Goal: Task Accomplishment & Management: Complete application form

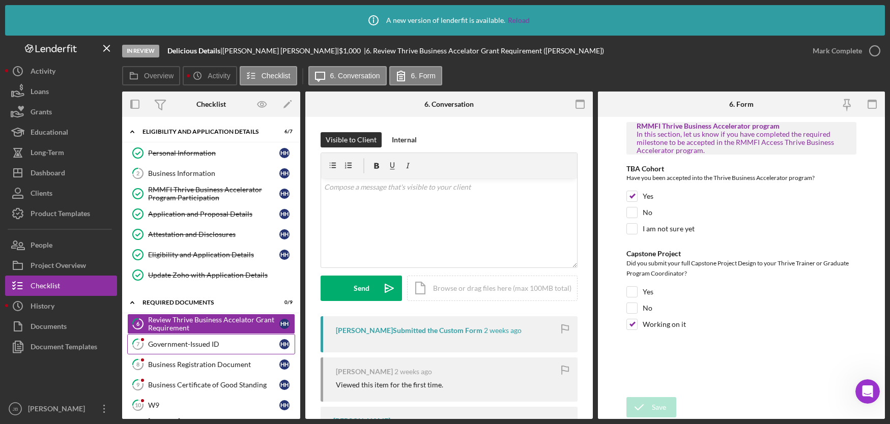
click at [205, 346] on div "Government-Issued ID" at bounding box center [213, 344] width 131 height 8
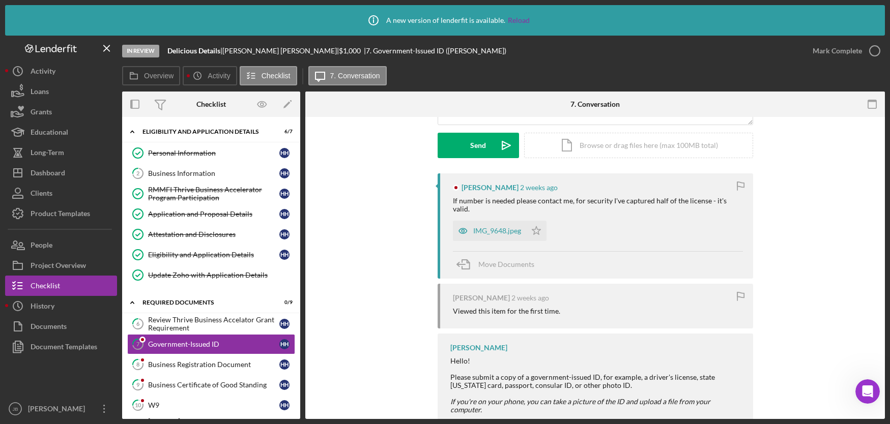
scroll to position [155, 0]
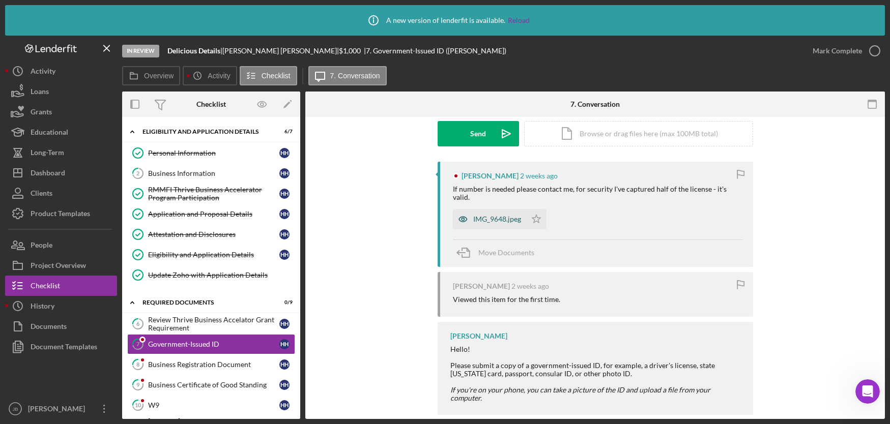
click at [492, 215] on div "IMG_9648.jpeg" at bounding box center [497, 219] width 48 height 8
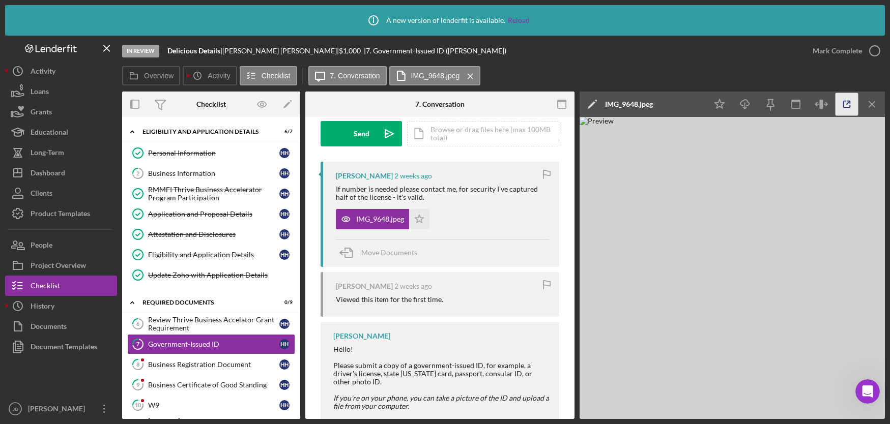
click at [850, 101] on icon "button" at bounding box center [846, 104] width 23 height 23
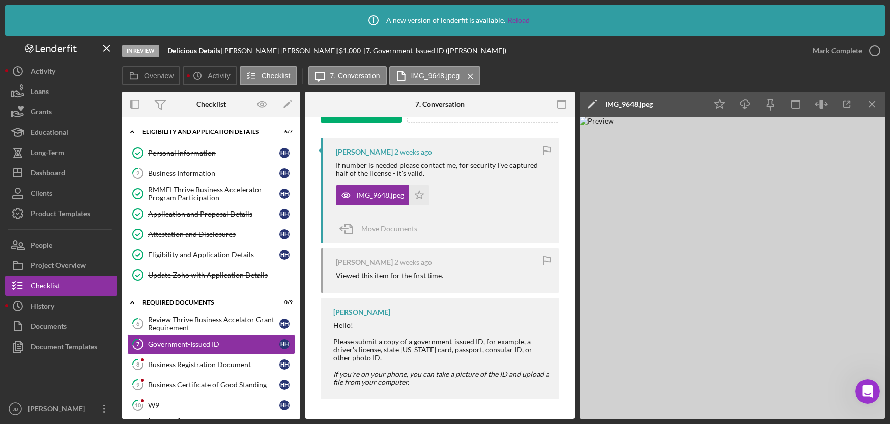
scroll to position [179, 0]
click at [874, 100] on icon "Icon/Menu Close" at bounding box center [872, 104] width 23 height 23
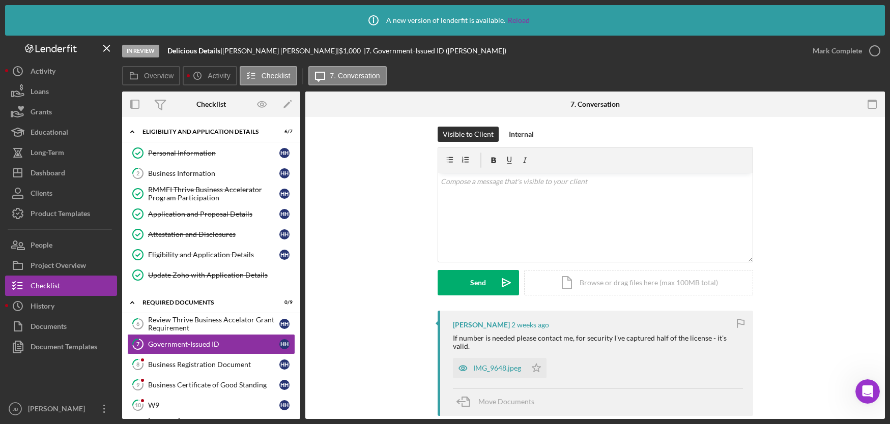
scroll to position [4, 0]
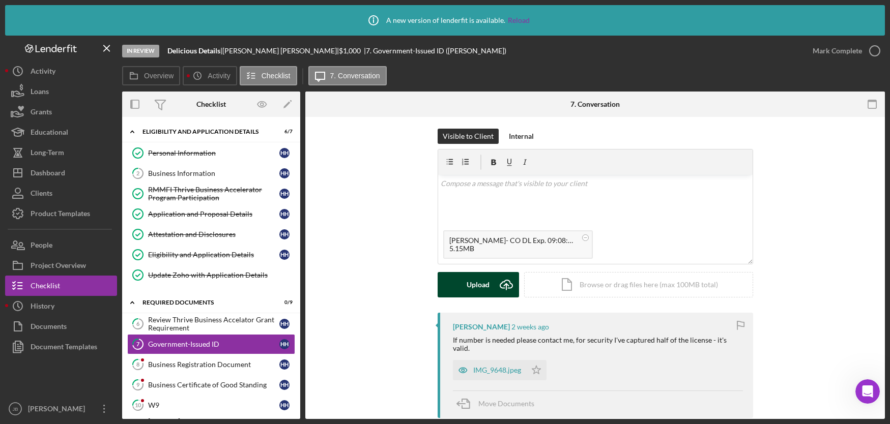
click at [505, 286] on icon "Icon/Upload" at bounding box center [505, 284] width 25 height 25
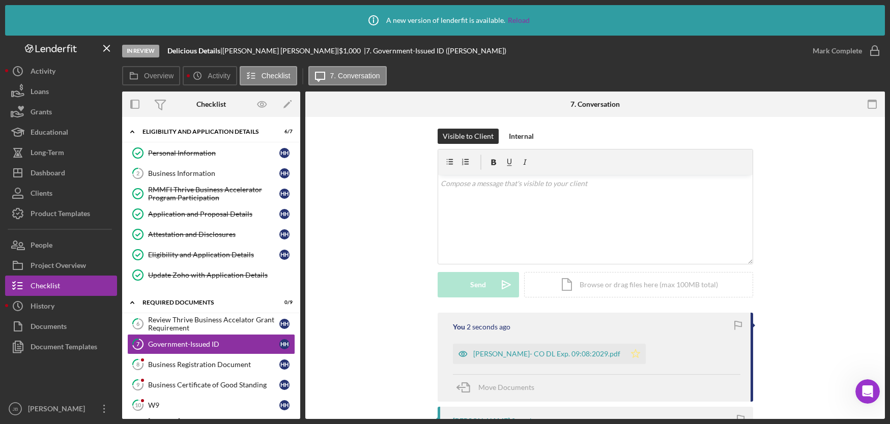
click at [639, 352] on polygon "button" at bounding box center [635, 353] width 9 height 8
click at [875, 52] on icon "button" at bounding box center [874, 50] width 25 height 25
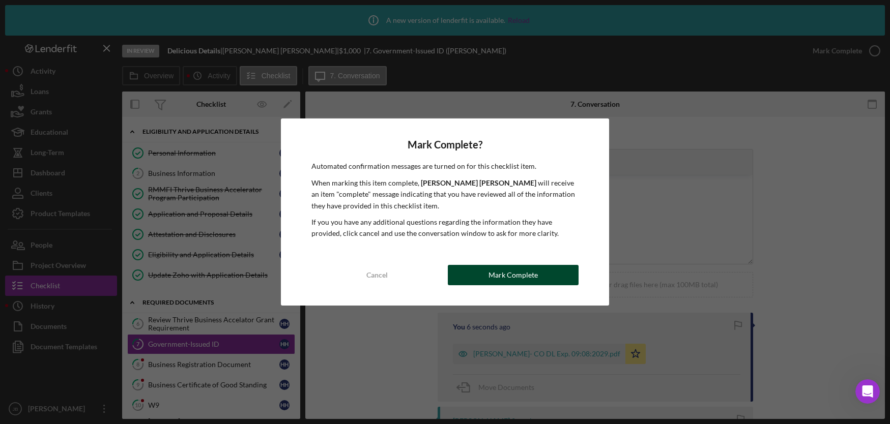
click at [479, 269] on button "Mark Complete" at bounding box center [513, 275] width 131 height 20
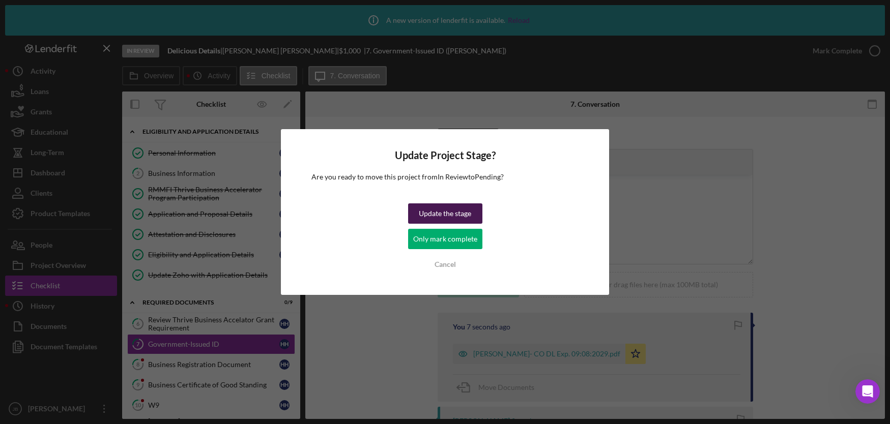
click at [425, 212] on div "Update the stage" at bounding box center [445, 213] width 52 height 20
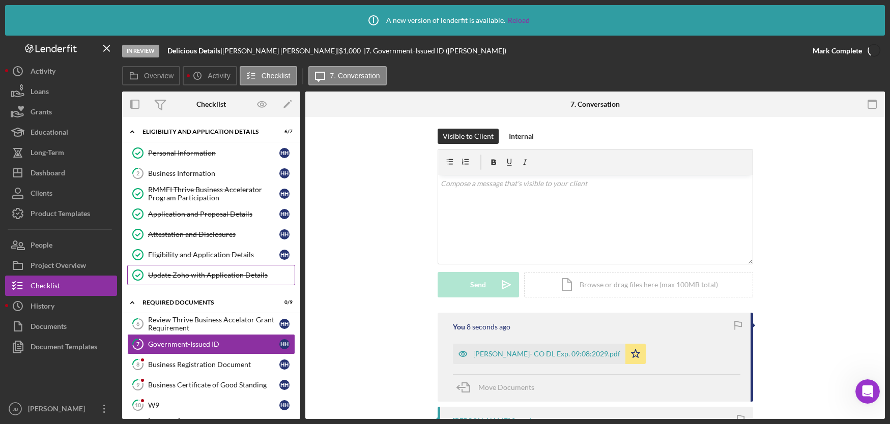
scroll to position [143, 0]
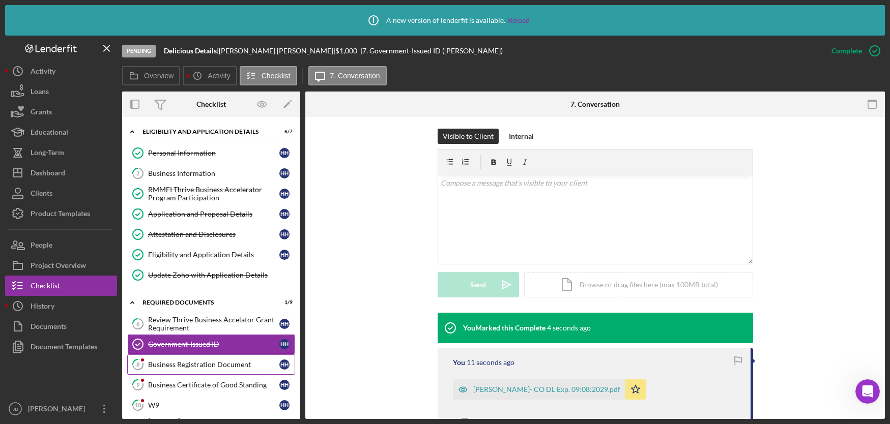
click at [206, 368] on div "Business Registration Document" at bounding box center [213, 365] width 131 height 8
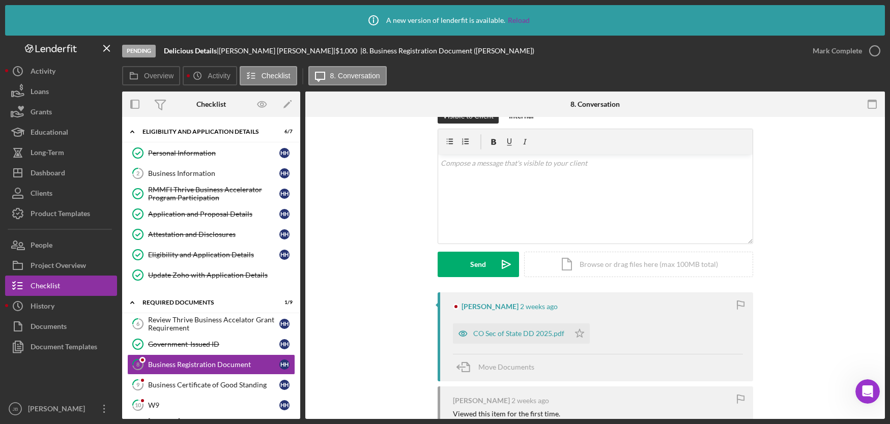
scroll to position [28, 0]
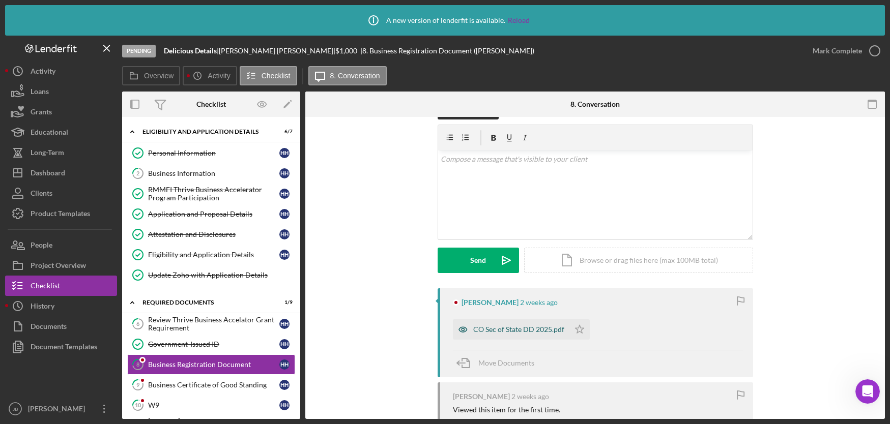
click at [516, 331] on div "CO Sec of State DD 2025.pdf" at bounding box center [518, 330] width 91 height 8
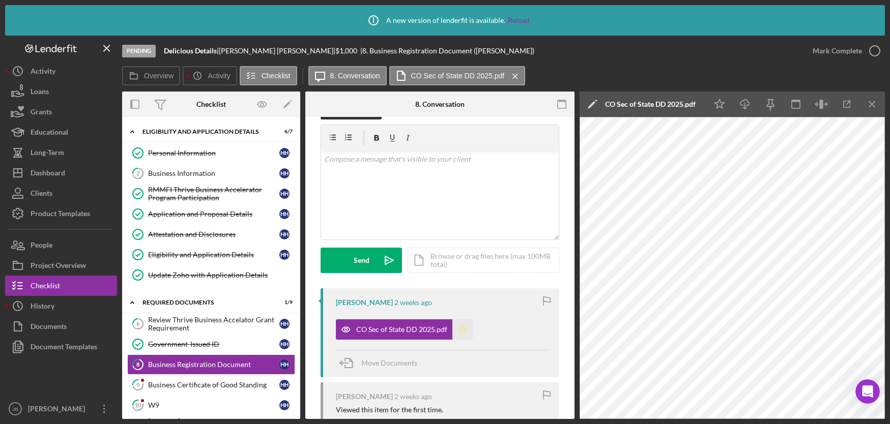
click at [461, 330] on icon "Icon/Star" at bounding box center [462, 329] width 20 height 20
click at [876, 51] on icon "button" at bounding box center [874, 50] width 25 height 25
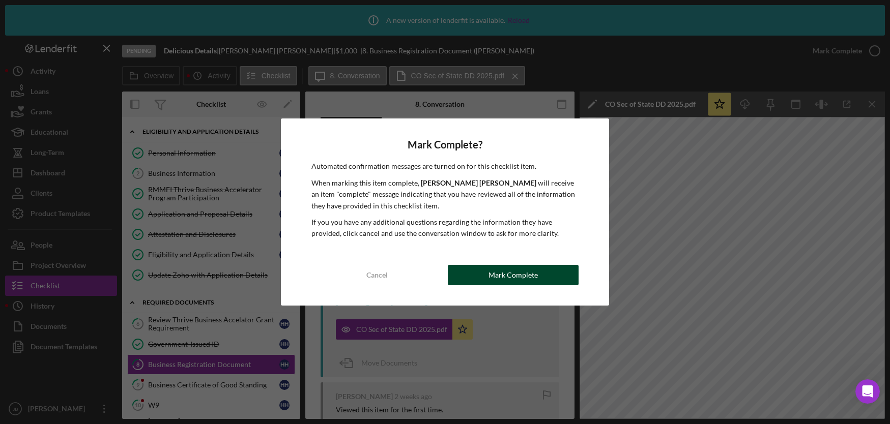
click at [536, 274] on button "Mark Complete" at bounding box center [513, 275] width 131 height 20
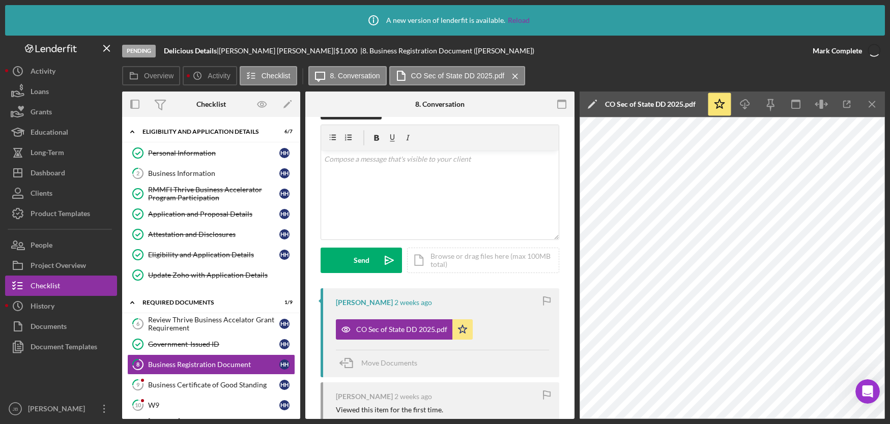
scroll to position [179, 0]
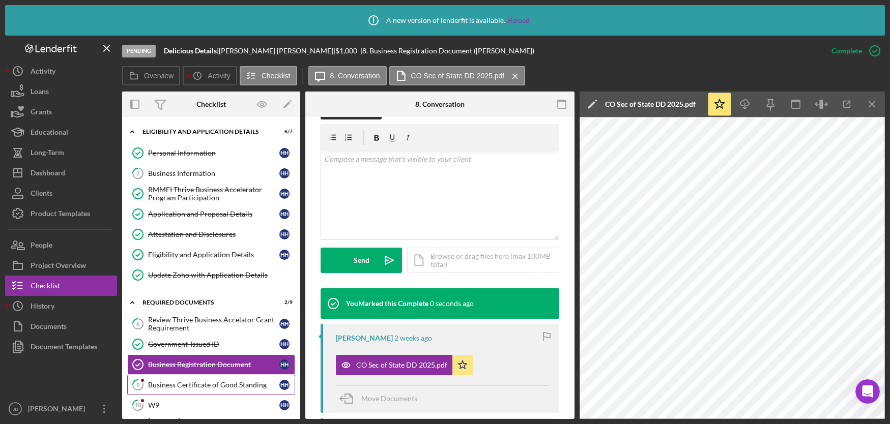
click at [208, 387] on div "Business Certificate of Good Standing" at bounding box center [213, 385] width 131 height 8
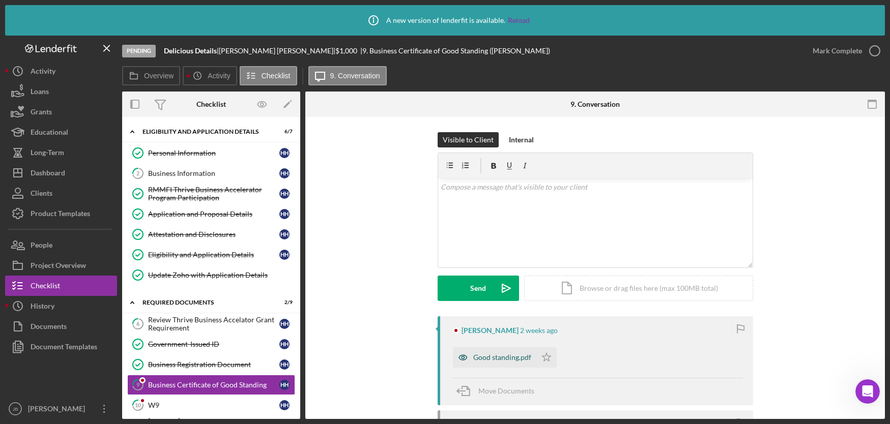
click at [476, 361] on div "Good standing.pdf" at bounding box center [502, 357] width 58 height 8
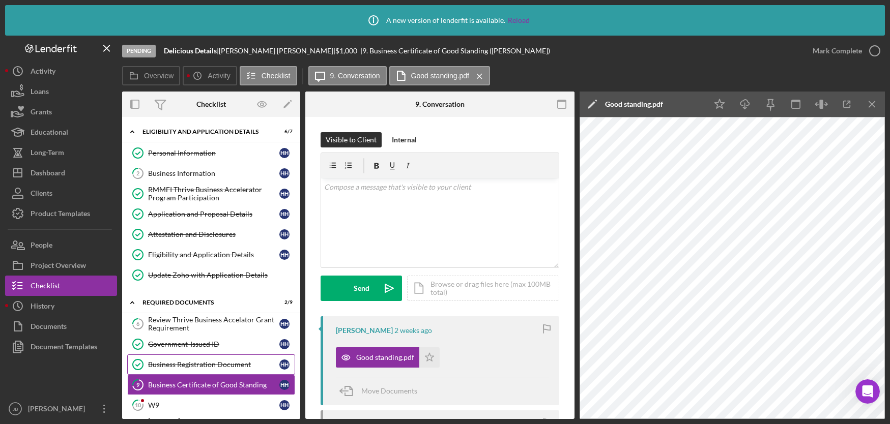
click at [228, 366] on div "Business Registration Document" at bounding box center [213, 365] width 131 height 8
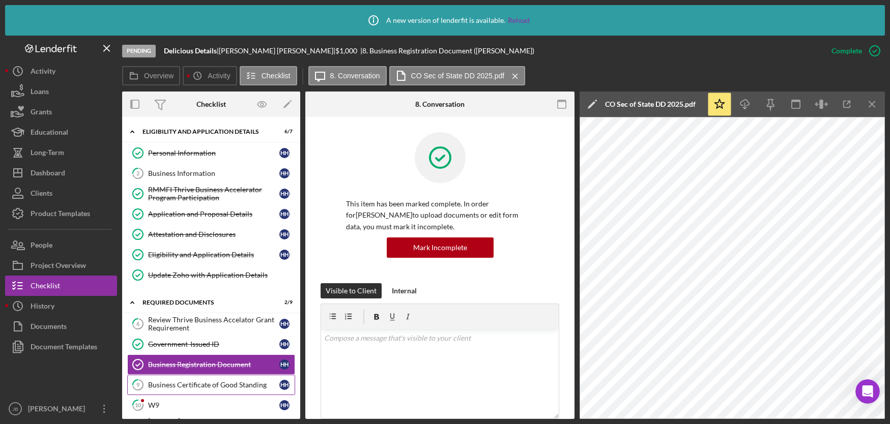
click at [217, 389] on link "9 Business Certificate of Good Standing H H" at bounding box center [211, 385] width 168 height 20
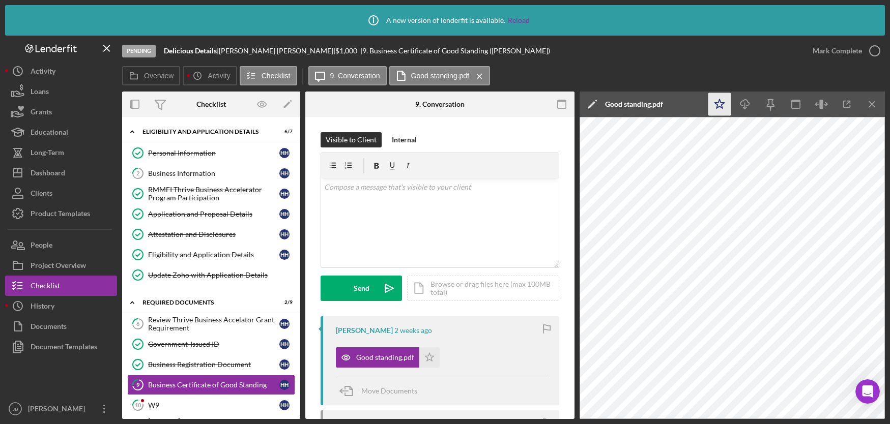
click at [719, 106] on polygon "button" at bounding box center [720, 103] width 10 height 9
click at [874, 53] on icon "button" at bounding box center [874, 50] width 25 height 25
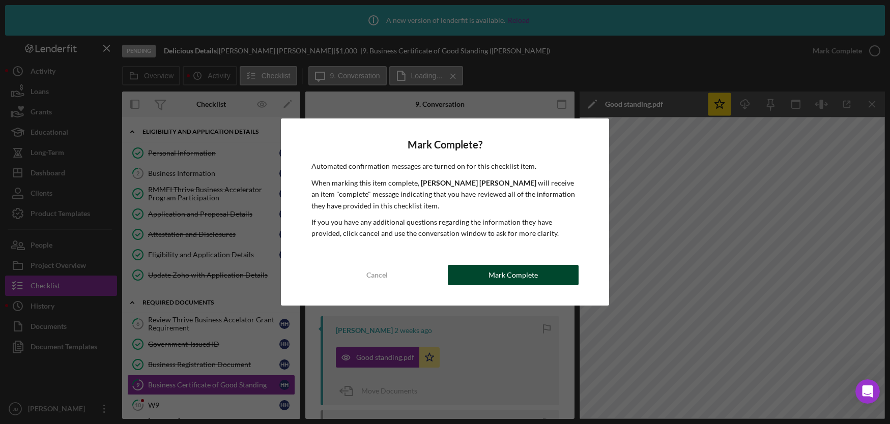
click at [507, 278] on div "Mark Complete" at bounding box center [512, 275] width 49 height 20
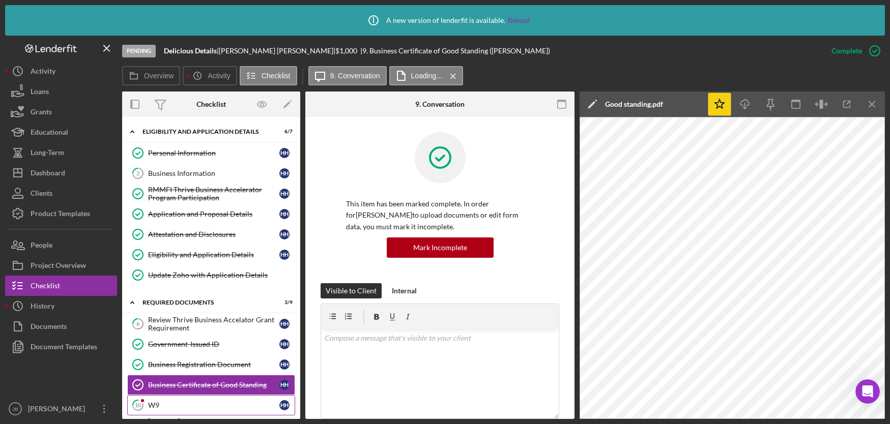
click at [199, 400] on link "10 W9 H H" at bounding box center [211, 405] width 168 height 20
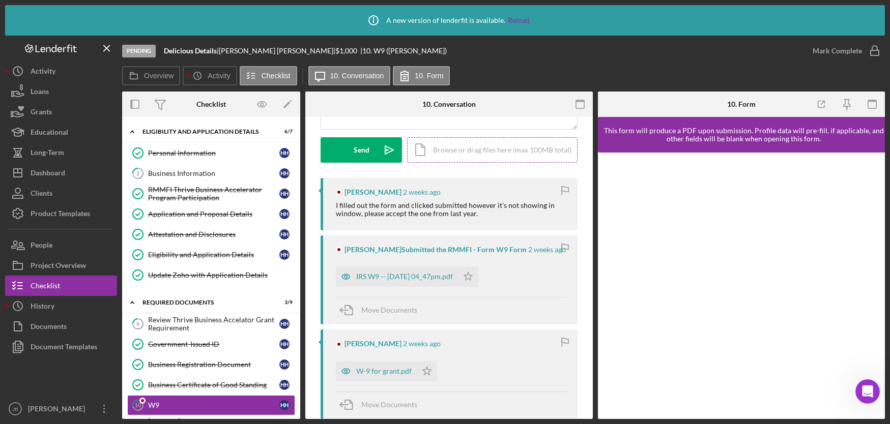
scroll to position [147, 0]
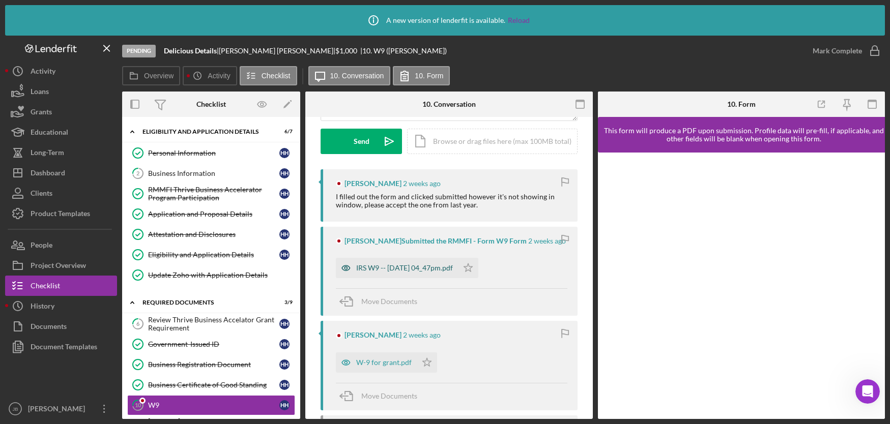
click at [424, 270] on div "IRS W9 -- [DATE] 04_47pm.pdf" at bounding box center [404, 268] width 97 height 8
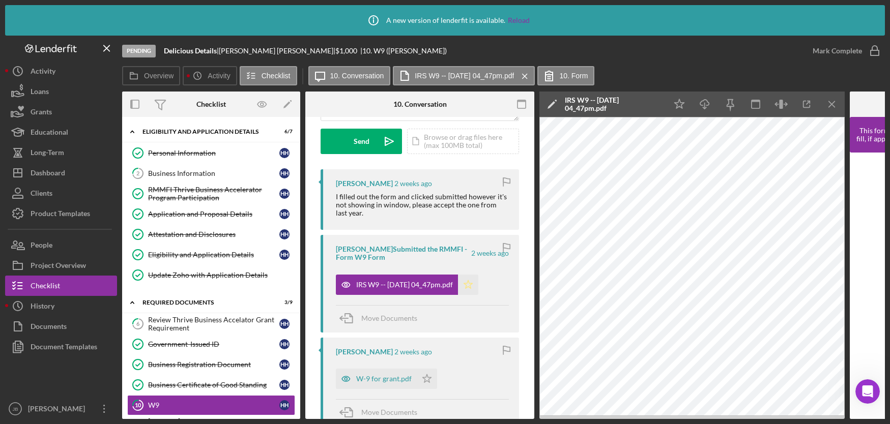
click at [478, 285] on icon "Icon/Star" at bounding box center [468, 285] width 20 height 20
click at [869, 55] on icon "button" at bounding box center [874, 50] width 25 height 25
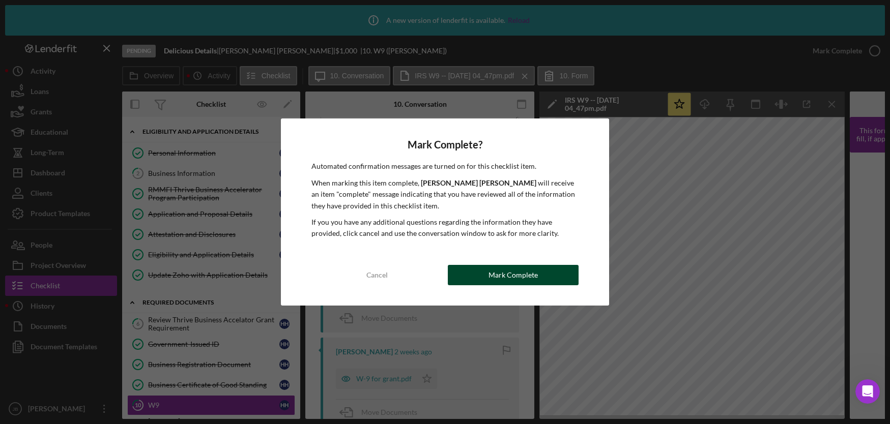
click at [560, 278] on button "Mark Complete" at bounding box center [513, 275] width 131 height 20
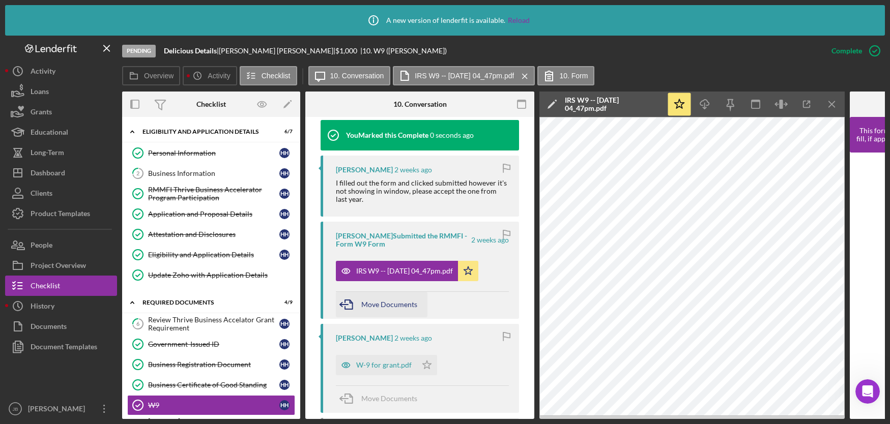
scroll to position [355, 0]
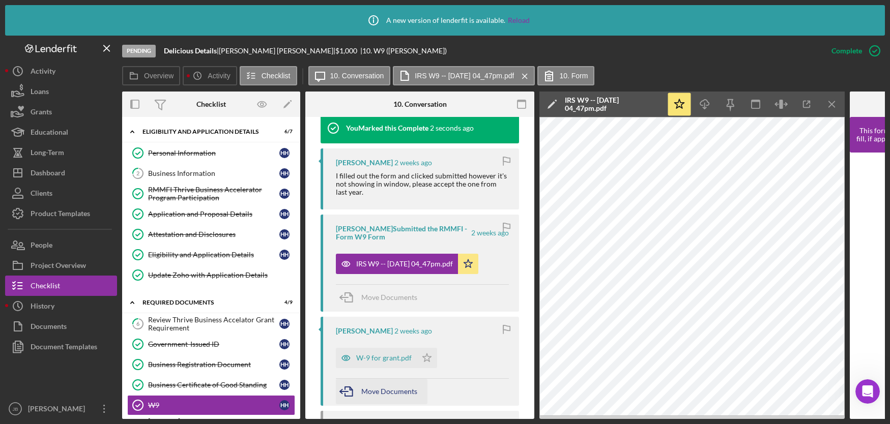
click at [380, 390] on span "Move Documents" at bounding box center [389, 391] width 56 height 9
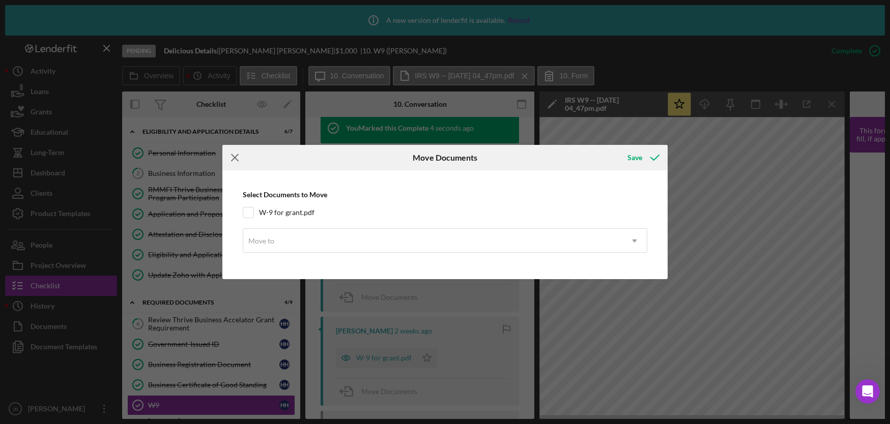
click at [232, 160] on line at bounding box center [234, 158] width 7 height 7
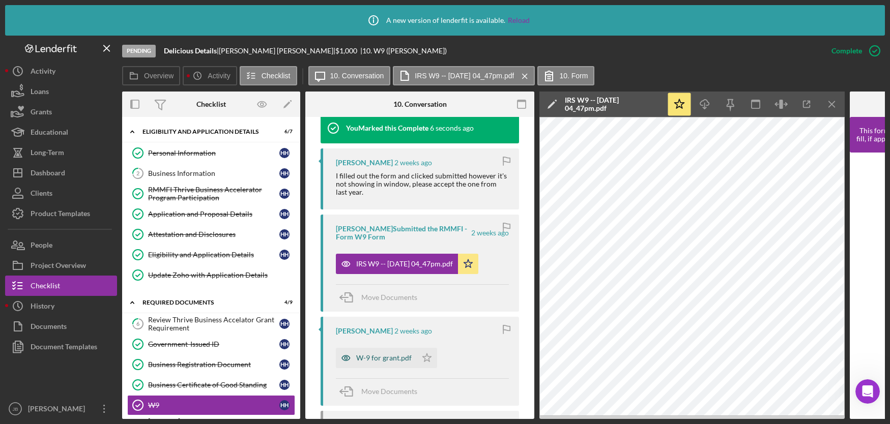
click at [363, 356] on div "W-9 for grant.pdf" at bounding box center [383, 358] width 55 height 8
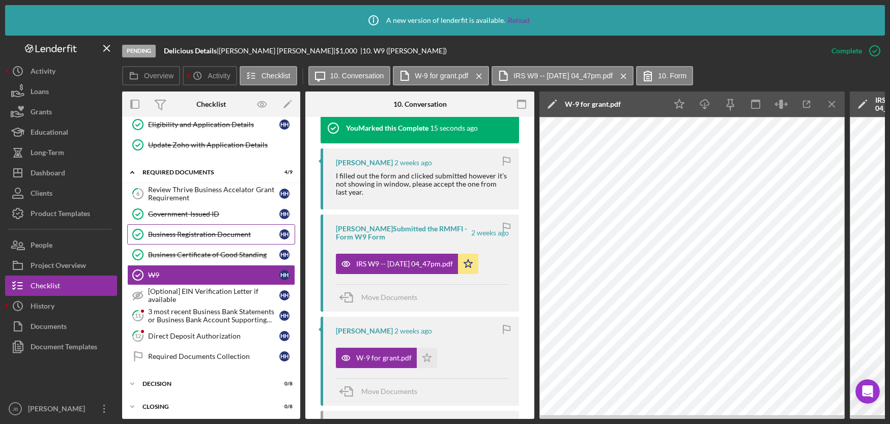
scroll to position [138, 0]
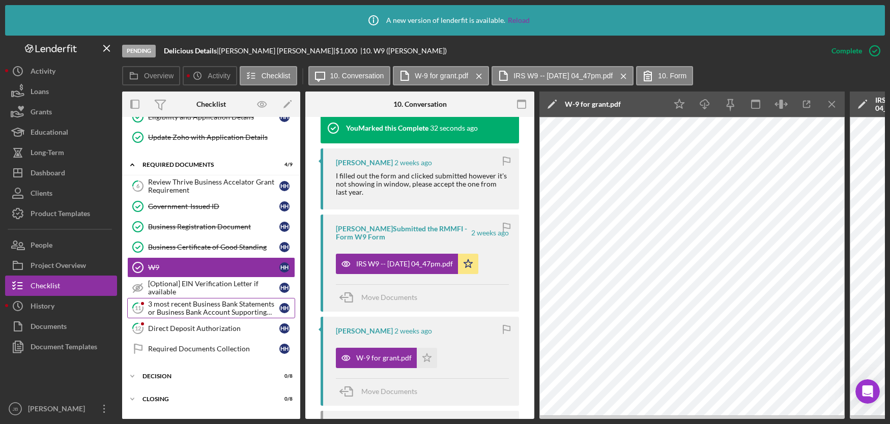
click at [176, 310] on div "3 most recent Business Bank Statements or Business Bank Account Supporting Docu…" at bounding box center [213, 308] width 131 height 16
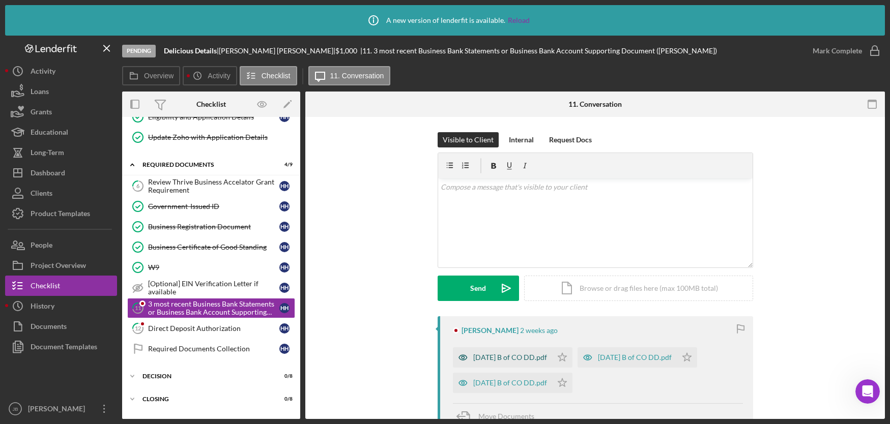
click at [492, 359] on div "[DATE] B of CO DD.pdf" at bounding box center [510, 357] width 74 height 8
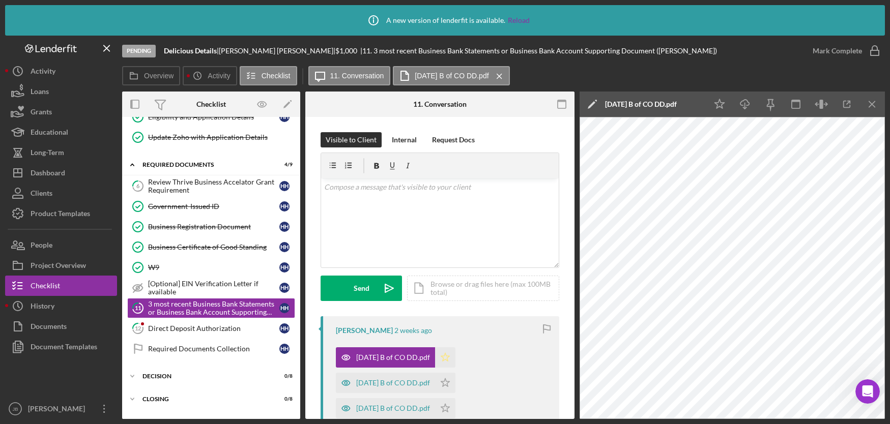
click at [447, 359] on icon "Icon/Star" at bounding box center [445, 357] width 20 height 20
click at [393, 386] on div "[DATE] B of CO DD.pdf" at bounding box center [393, 383] width 74 height 8
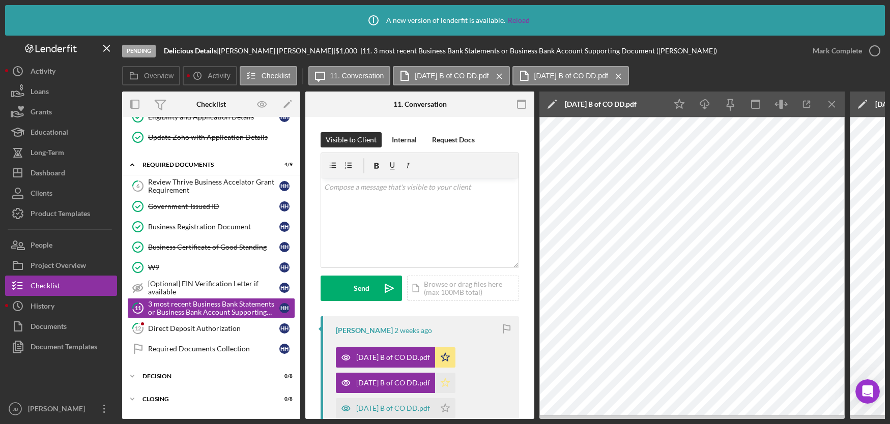
click at [442, 385] on icon "Icon/Star" at bounding box center [445, 383] width 20 height 20
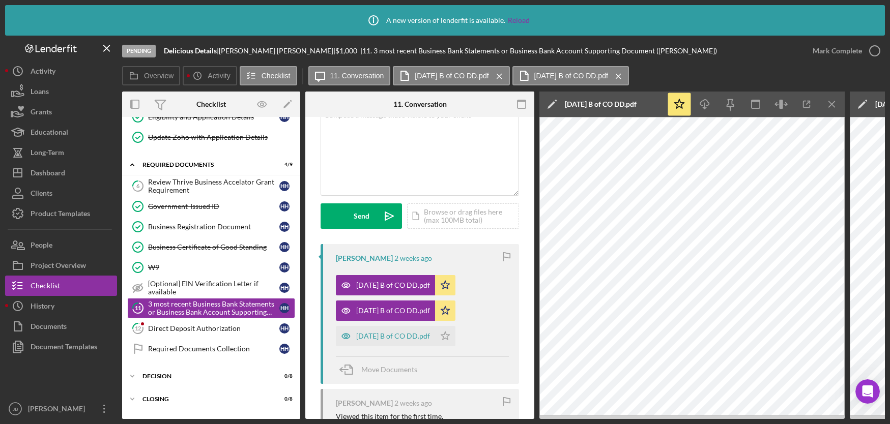
scroll to position [90, 0]
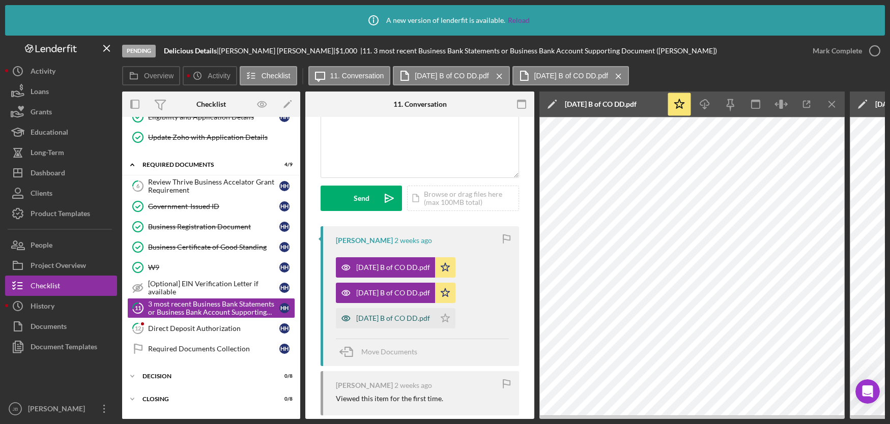
click at [409, 321] on div "[DATE] B of CO DD.pdf" at bounding box center [393, 318] width 74 height 8
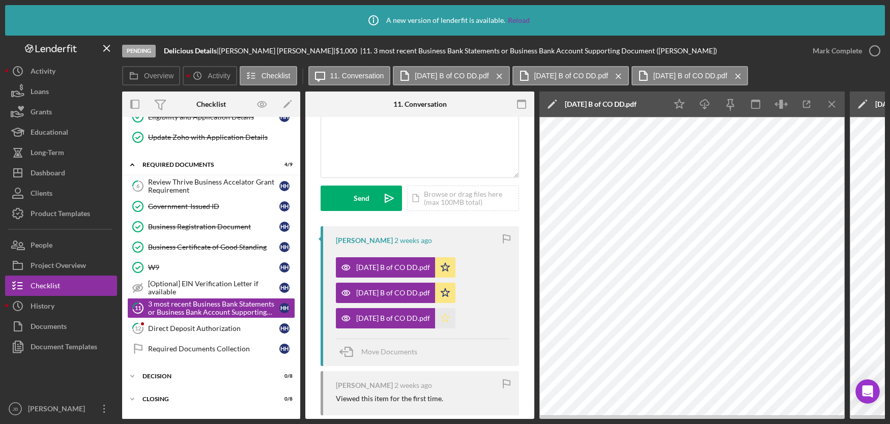
click at [442, 315] on icon "Icon/Star" at bounding box center [445, 318] width 20 height 20
click at [874, 54] on icon "button" at bounding box center [874, 50] width 25 height 25
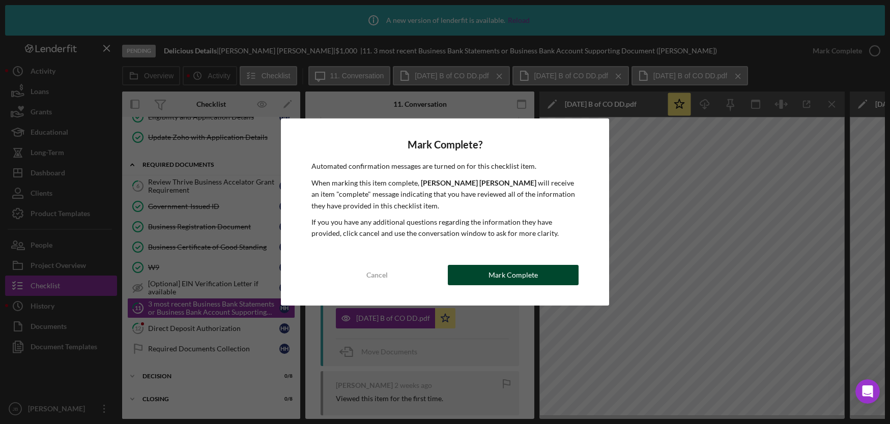
click at [506, 278] on div "Mark Complete" at bounding box center [512, 275] width 49 height 20
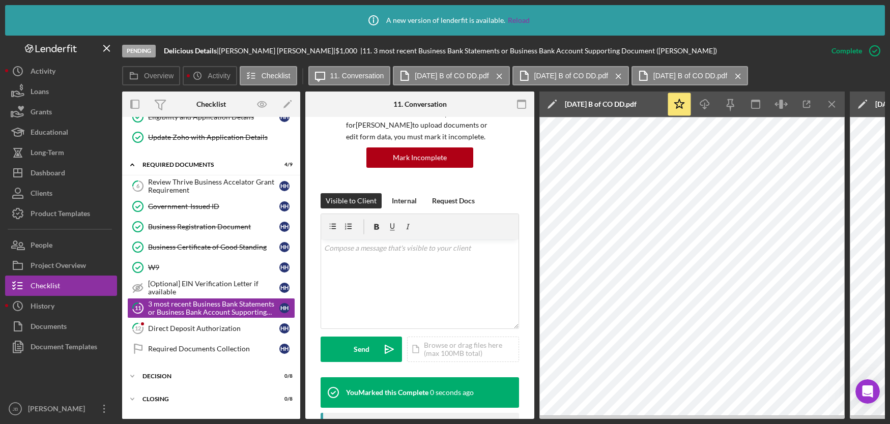
scroll to position [241, 0]
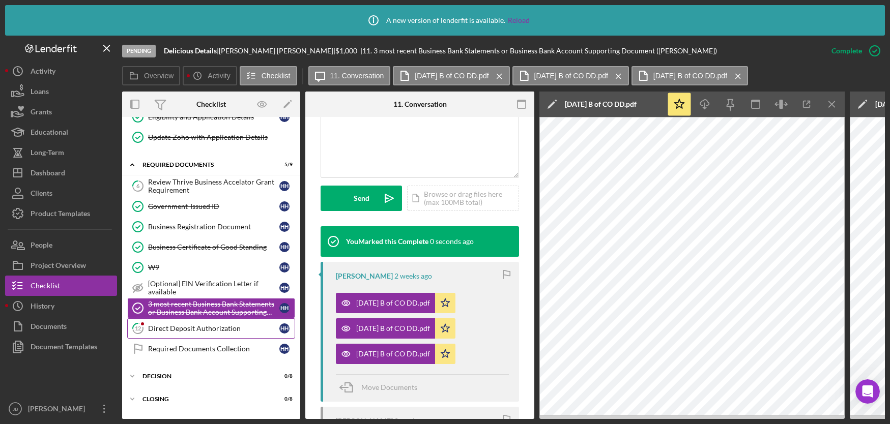
click at [221, 328] on div "Direct Deposit Authorization" at bounding box center [213, 328] width 131 height 8
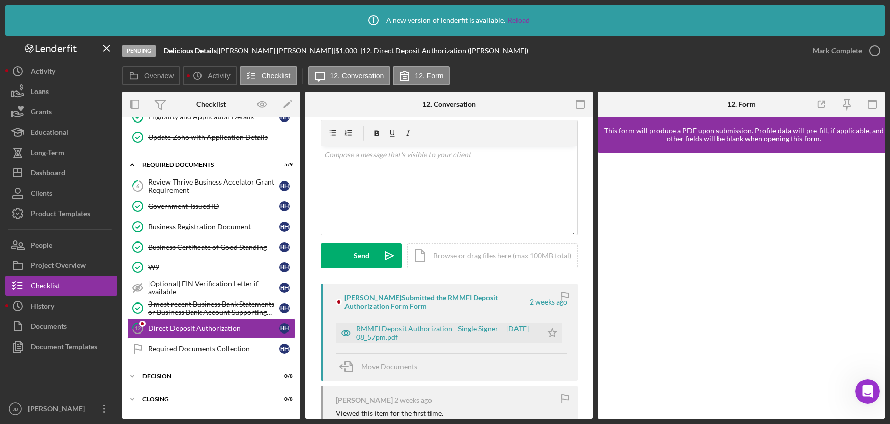
scroll to position [38, 0]
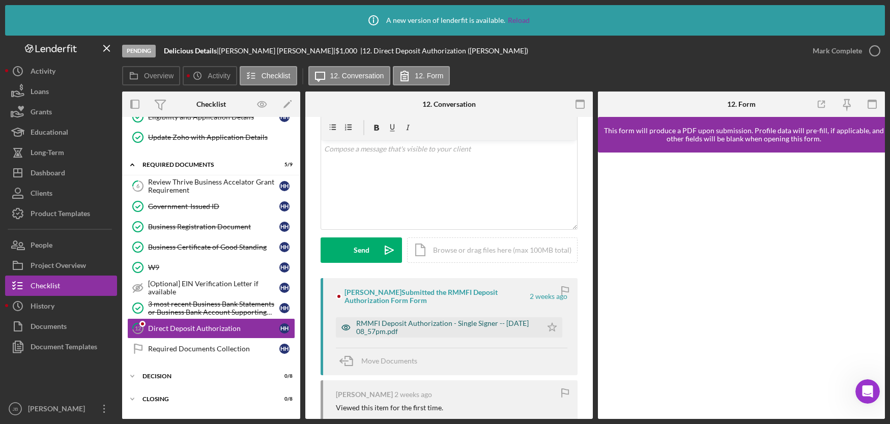
click at [432, 323] on div "RMMFI Deposit Authorization - Single Signer -- [DATE] 08_57pm.pdf" at bounding box center [446, 327] width 181 height 16
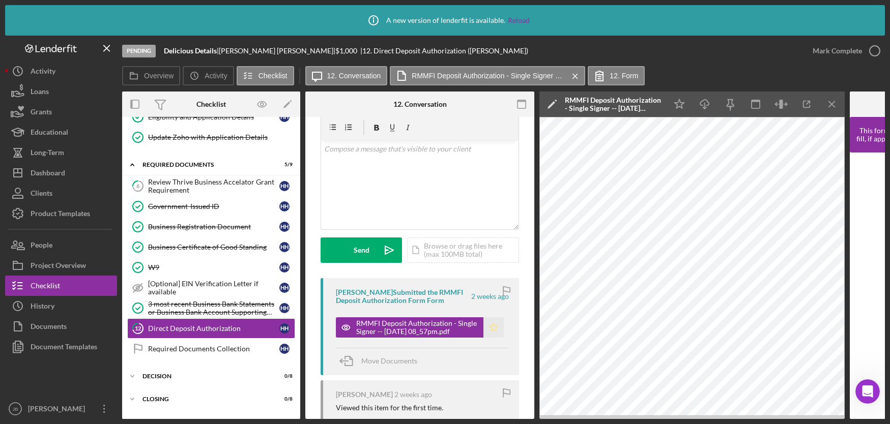
click at [491, 328] on icon "Icon/Star" at bounding box center [493, 327] width 20 height 20
click at [874, 56] on icon "button" at bounding box center [874, 50] width 25 height 25
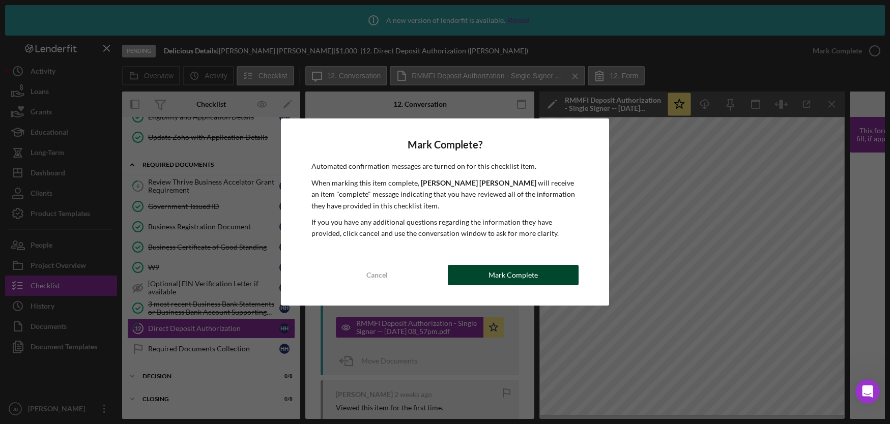
click at [532, 274] on div "Mark Complete" at bounding box center [512, 275] width 49 height 20
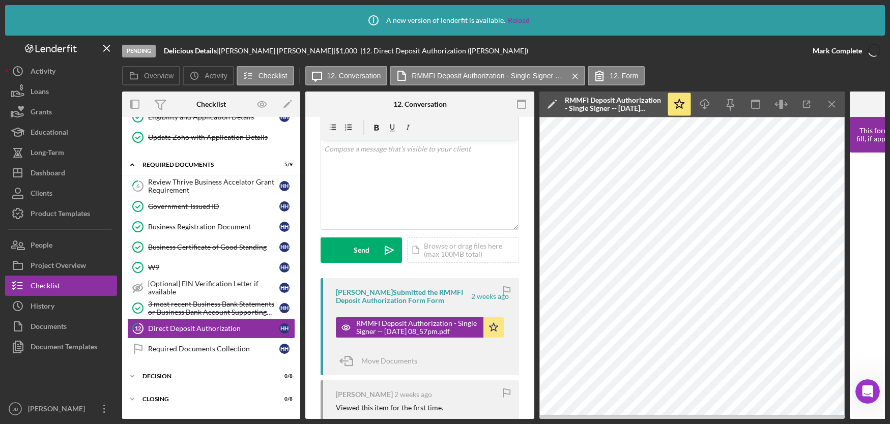
scroll to position [189, 0]
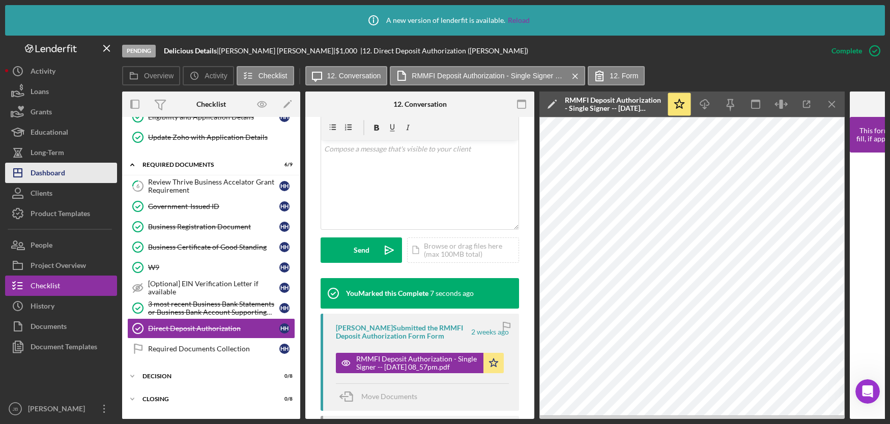
click at [61, 174] on div "Dashboard" at bounding box center [48, 174] width 35 height 23
